Goal: Complete application form

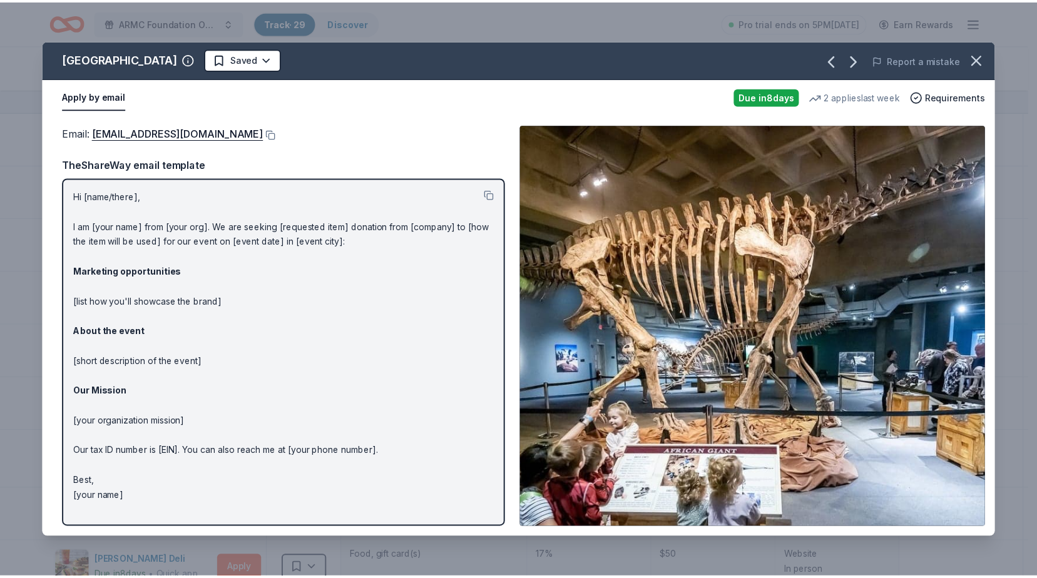
scroll to position [63, 0]
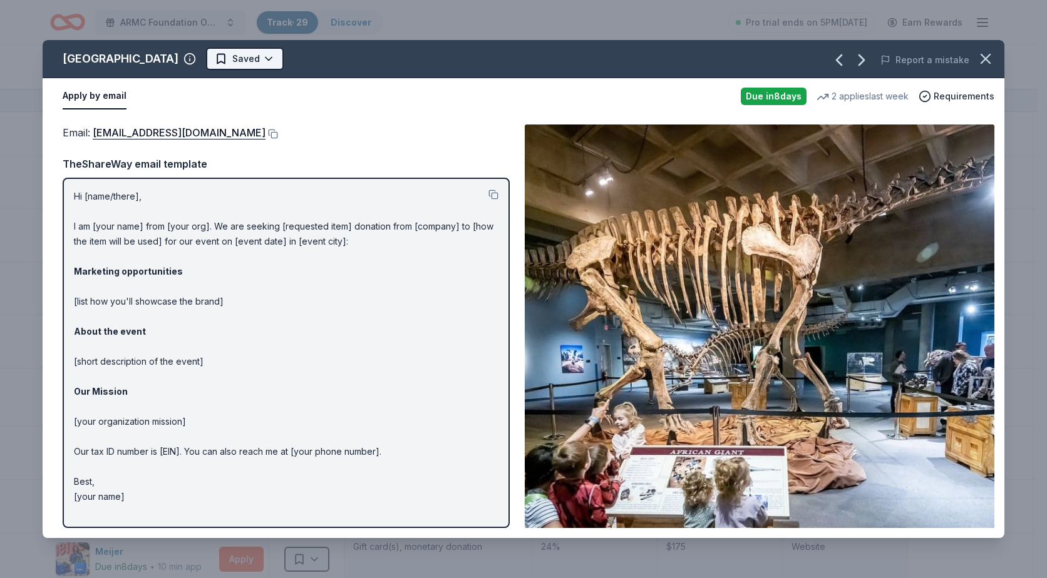
click at [302, 56] on html "ARMC Foundation Online Holiday Raffle Track · 29 Discover Pro trial ends on 5PM…" at bounding box center [523, 289] width 1047 height 578
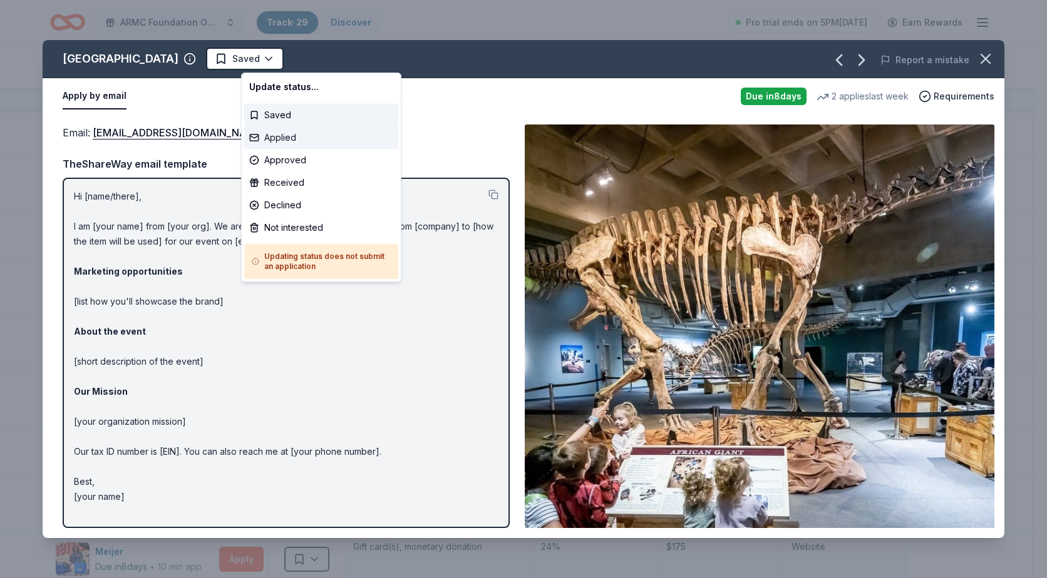
click at [286, 132] on div "Applied" at bounding box center [321, 137] width 154 height 23
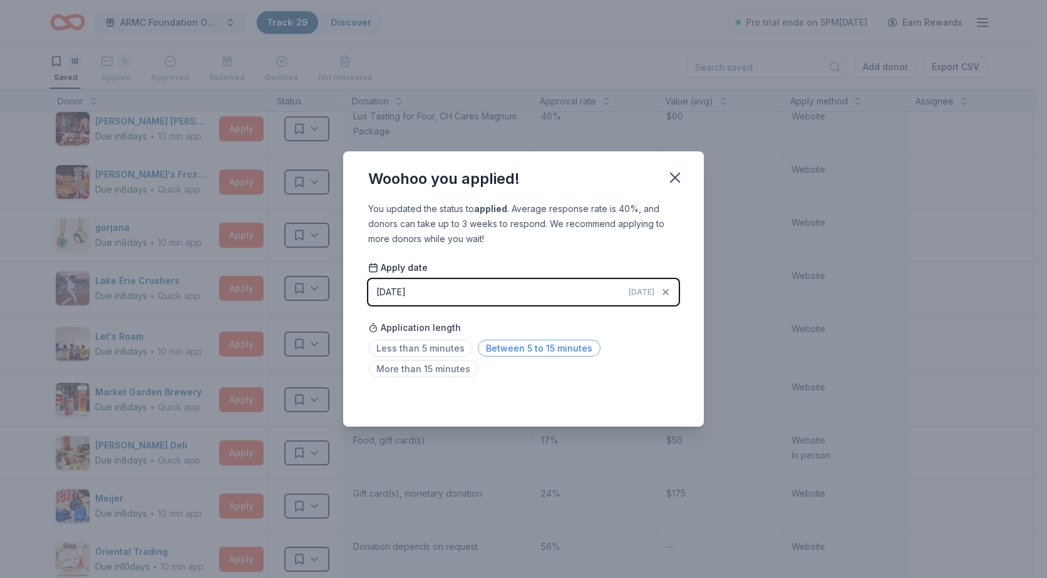
click at [515, 354] on span "Between 5 to 15 minutes" at bounding box center [539, 348] width 123 height 17
click at [674, 172] on icon "button" at bounding box center [675, 178] width 18 height 18
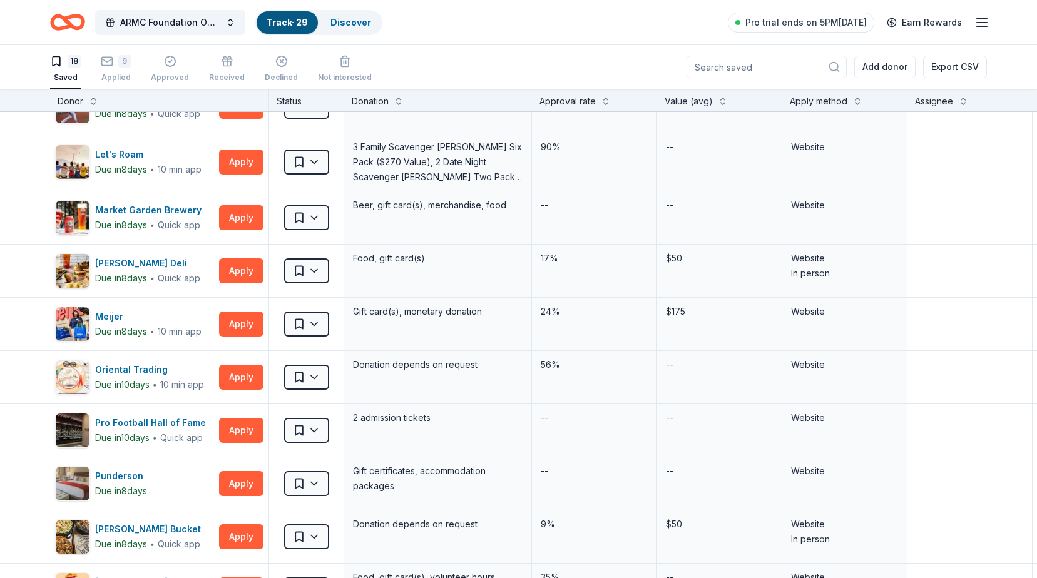
scroll to position [250, 0]
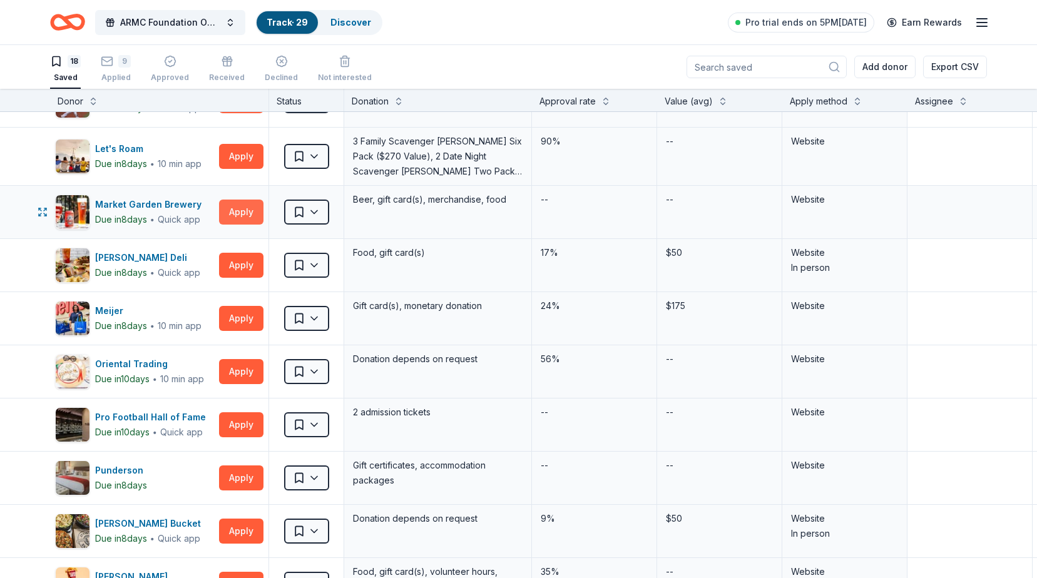
click at [235, 216] on button "Apply" at bounding box center [241, 212] width 44 height 25
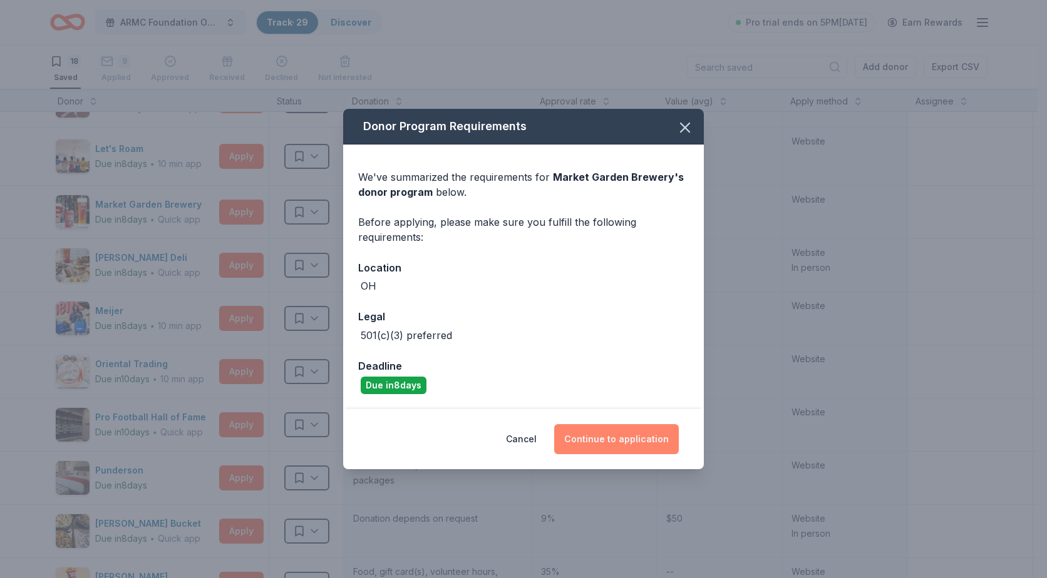
click at [608, 445] on button "Continue to application" at bounding box center [616, 439] width 125 height 30
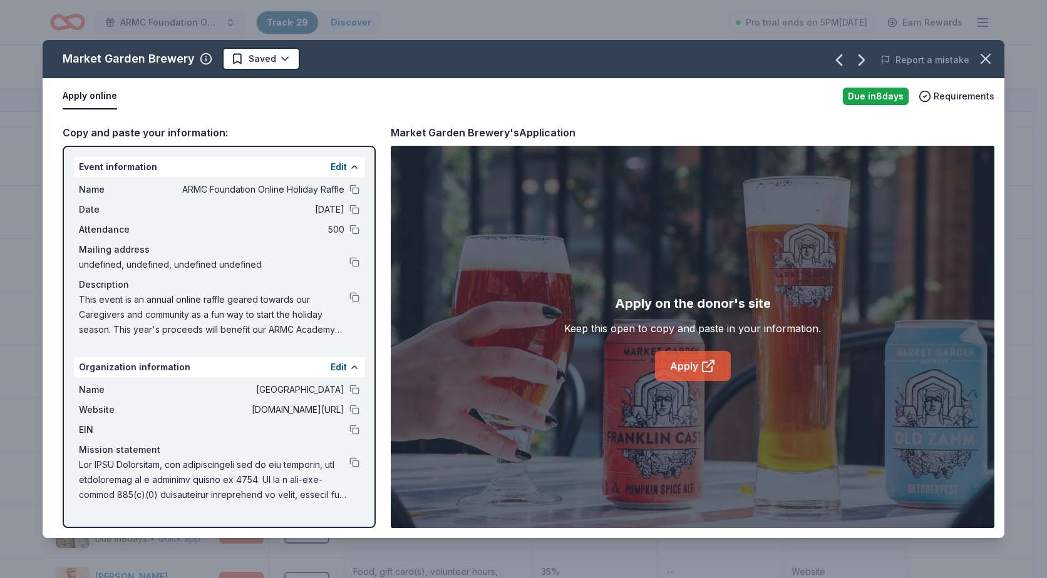
click at [691, 370] on link "Apply" at bounding box center [693, 366] width 76 height 30
click at [246, 65] on html "ARMC Foundation Online Holiday Raffle Track · 29 Discover Pro trial ends on 5PM…" at bounding box center [523, 289] width 1047 height 578
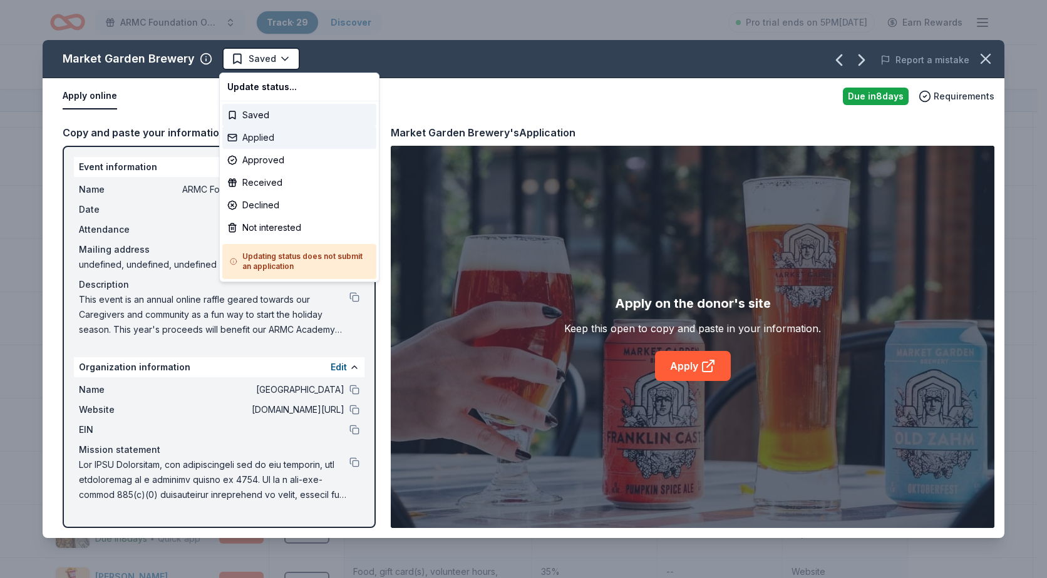
click at [265, 130] on div "Applied" at bounding box center [299, 137] width 154 height 23
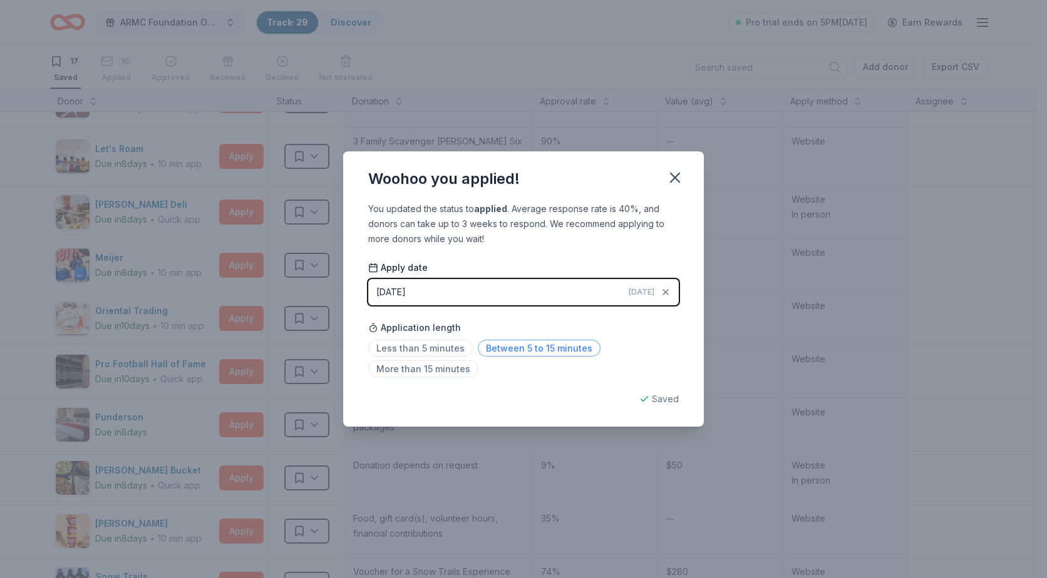
click at [518, 349] on span "Between 5 to 15 minutes" at bounding box center [539, 348] width 123 height 17
click at [673, 165] on button "button" at bounding box center [675, 178] width 28 height 28
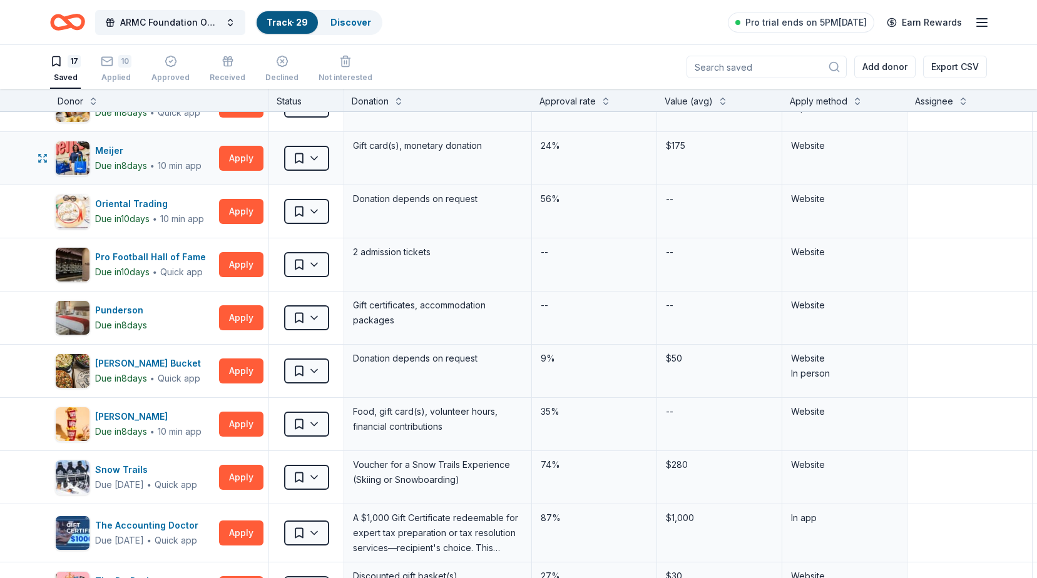
scroll to position [376, 0]
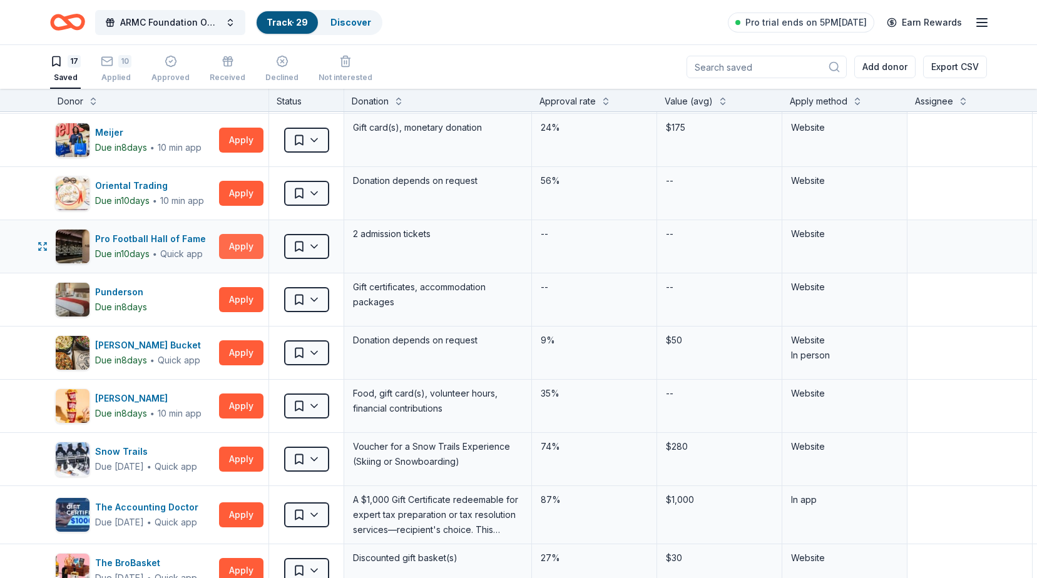
click at [253, 241] on button "Apply" at bounding box center [241, 246] width 44 height 25
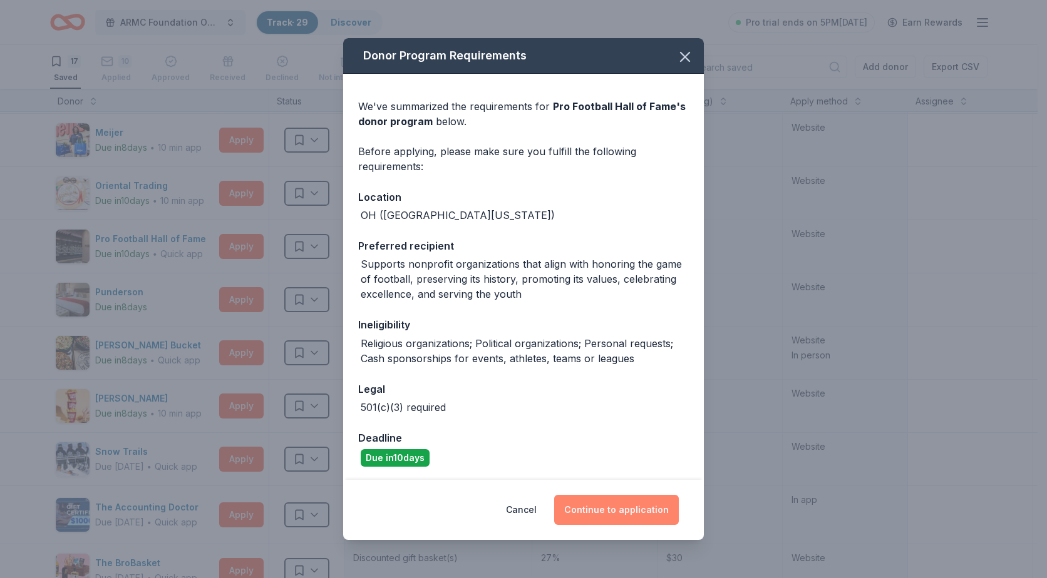
click at [614, 505] on button "Continue to application" at bounding box center [616, 510] width 125 height 30
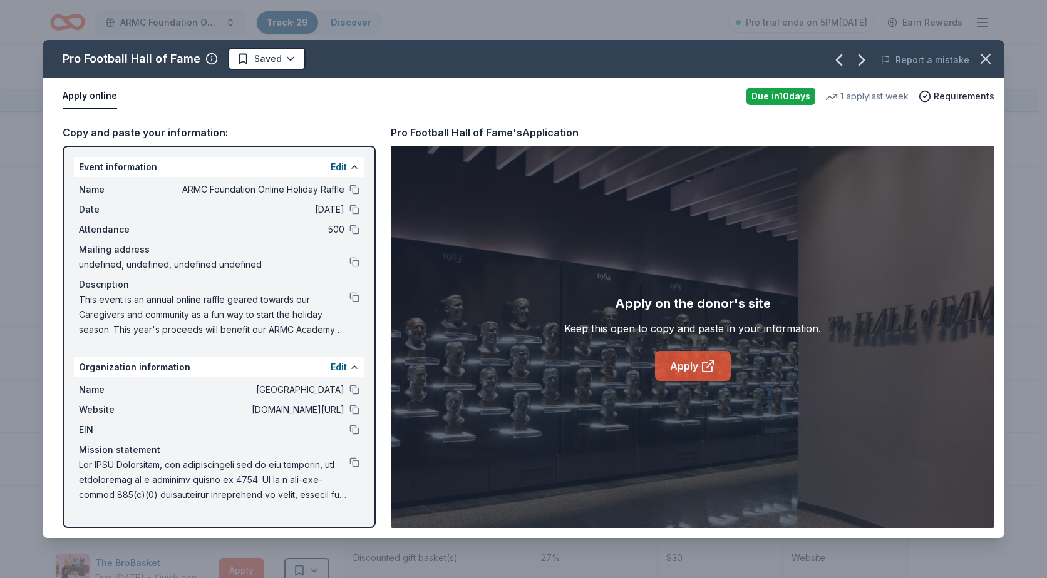
click at [708, 361] on icon at bounding box center [708, 366] width 15 height 15
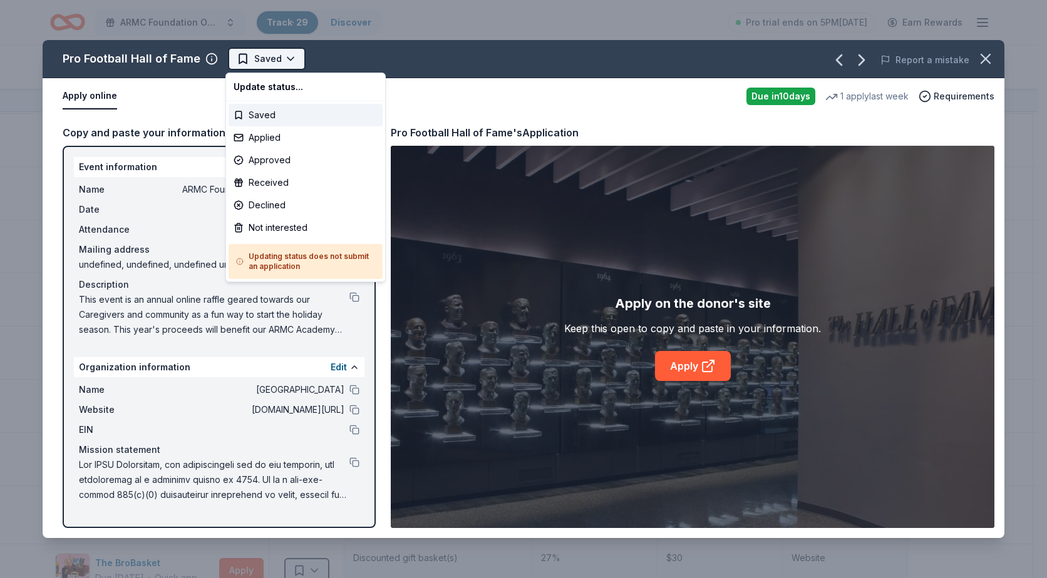
click at [292, 57] on html "ARMC Foundation Online Holiday Raffle Track · 29 Discover Pro trial ends on 5PM…" at bounding box center [523, 289] width 1047 height 578
click at [274, 138] on div "Applied" at bounding box center [306, 137] width 154 height 23
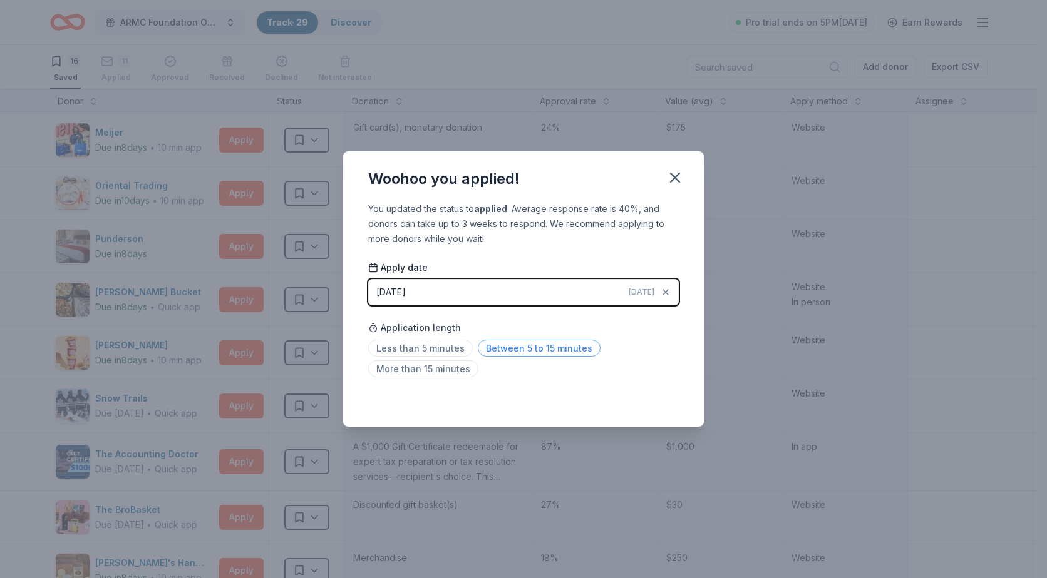
click at [542, 349] on span "Between 5 to 15 minutes" at bounding box center [539, 348] width 123 height 17
click at [673, 180] on icon "button" at bounding box center [675, 177] width 9 height 9
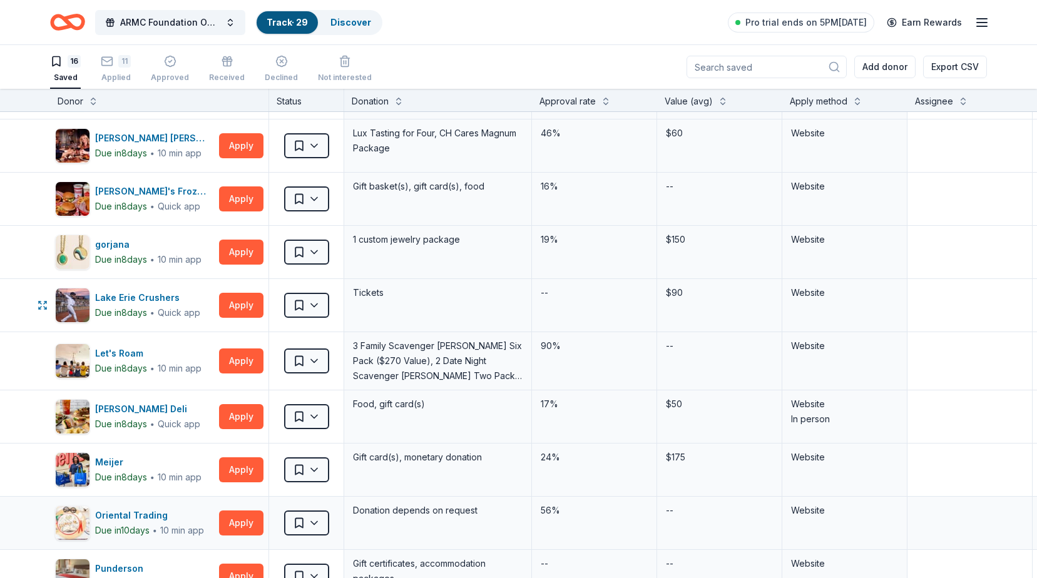
scroll to position [0, 0]
